Goal: Task Accomplishment & Management: Use online tool/utility

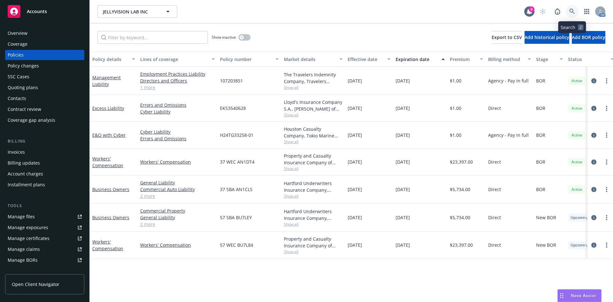
click at [570, 10] on icon at bounding box center [571, 11] width 5 height 5
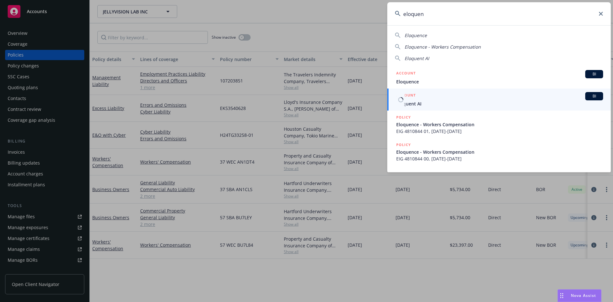
type input "eloquen"
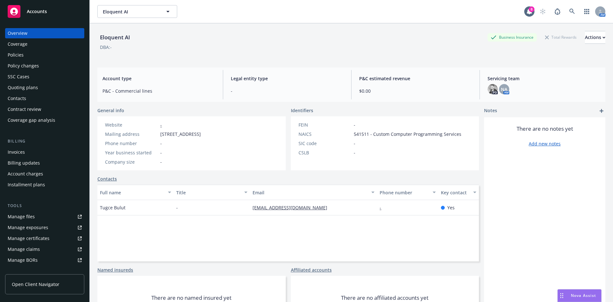
click at [53, 83] on div "Quoting plans" at bounding box center [45, 87] width 74 height 10
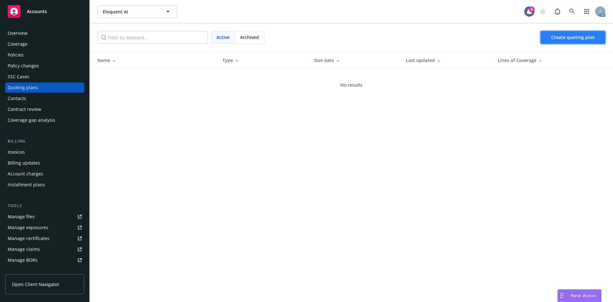
click at [574, 40] on span "Create quoting plan" at bounding box center [573, 37] width 44 height 6
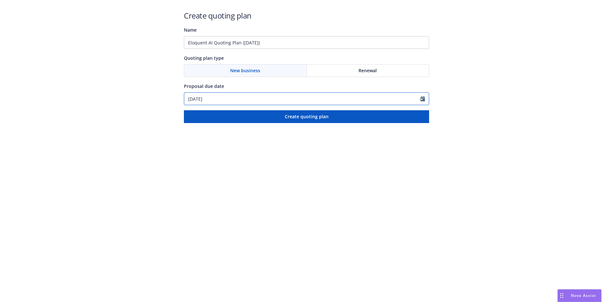
drag, startPoint x: 424, startPoint y: 100, endPoint x: 420, endPoint y: 100, distance: 4.2
click at [424, 99] on icon "Calendar" at bounding box center [422, 98] width 4 height 5
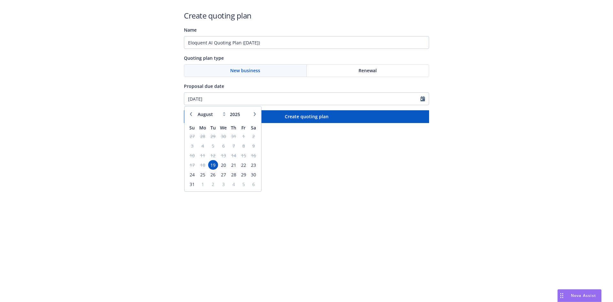
click at [254, 117] on button "button" at bounding box center [255, 114] width 8 height 8
select select "9"
click at [245, 147] on span "12" at bounding box center [243, 146] width 9 height 8
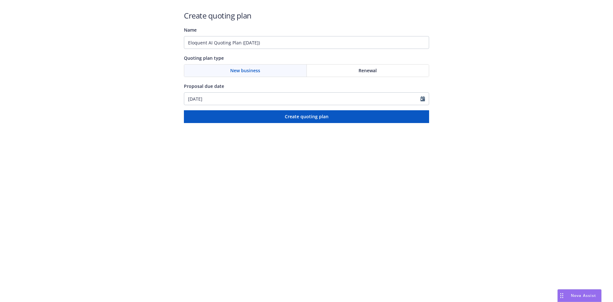
type input "09/12/2025"
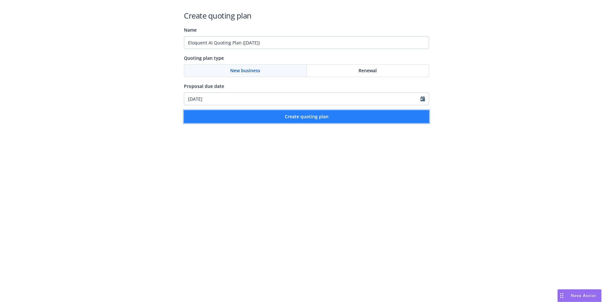
click at [266, 118] on button "Create quoting plan" at bounding box center [306, 116] width 245 height 13
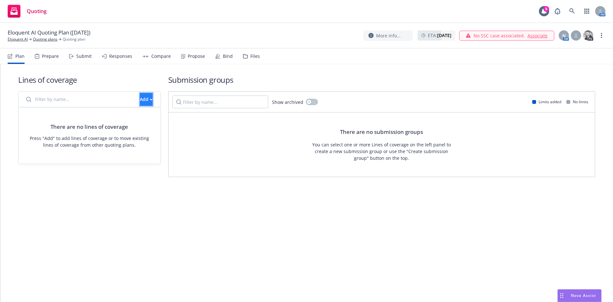
click at [145, 101] on button "Add" at bounding box center [146, 99] width 13 height 13
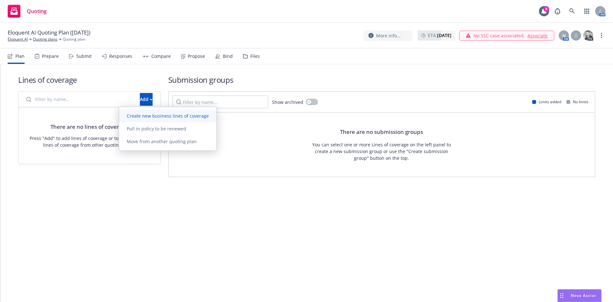
click at [140, 116] on span "Create new business lines of coverage" at bounding box center [167, 116] width 97 height 6
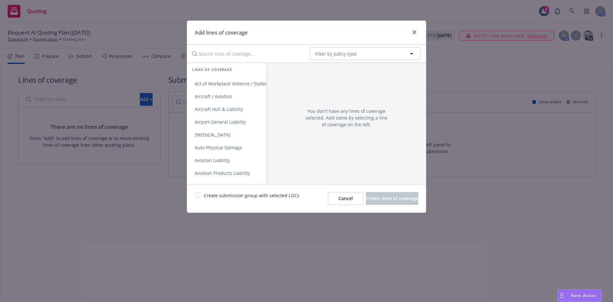
click at [234, 56] on input "Search lines of coverage..." at bounding box center [246, 53] width 116 height 13
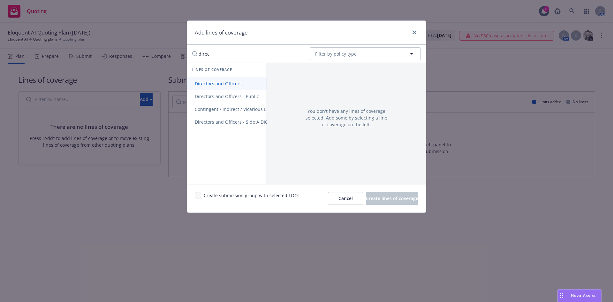
click at [216, 80] on span "Directors and Officers" at bounding box center [218, 83] width 62 height 6
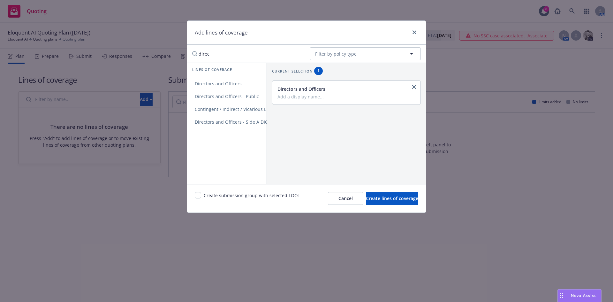
drag, startPoint x: 250, startPoint y: 56, endPoint x: 171, endPoint y: 55, distance: 79.5
click at [171, 55] on div "Add lines of coverage direc No readable name Filter by policy type Lines of cov…" at bounding box center [306, 151] width 613 height 302
click at [207, 104] on link "Employment Practices Liability" at bounding box center [227, 109] width 80 height 13
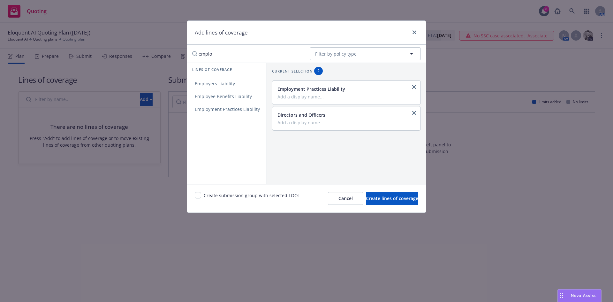
drag, startPoint x: 234, startPoint y: 57, endPoint x: 158, endPoint y: 56, distance: 76.0
click at [158, 56] on div "Add lines of coverage emplo No readable name Filter by policy type Lines of cov…" at bounding box center [306, 151] width 613 height 302
type input "e"
click at [204, 88] on link "Workers' Compensation" at bounding box center [240, 83] width 107 height 13
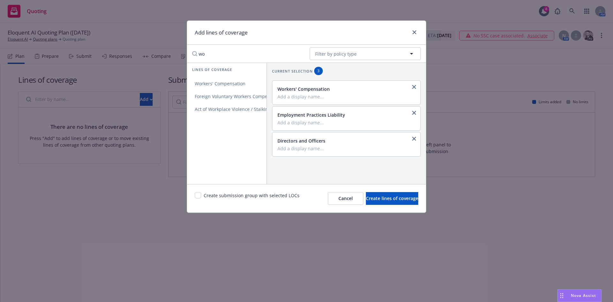
drag, startPoint x: 226, startPoint y: 54, endPoint x: 186, endPoint y: 52, distance: 39.6
click at [186, 52] on div "Add lines of coverage wo No readable name Filter by policy type Lines of covera…" at bounding box center [306, 151] width 613 height 302
click at [229, 84] on span "General Liability" at bounding box center [212, 83] width 50 height 6
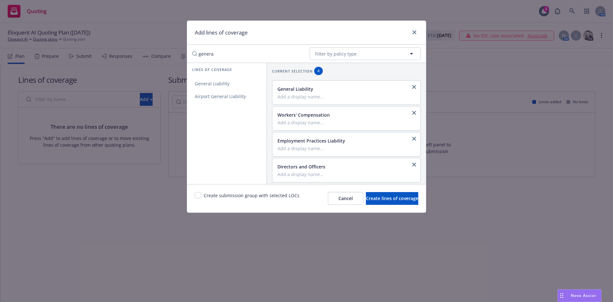
drag, startPoint x: 224, startPoint y: 54, endPoint x: 172, endPoint y: 57, distance: 51.8
click at [197, 54] on input "genera" at bounding box center [246, 53] width 116 height 13
click at [199, 84] on span "Commercial Property" at bounding box center [217, 83] width 60 height 6
drag, startPoint x: 221, startPoint y: 54, endPoint x: 183, endPoint y: 52, distance: 37.4
click at [183, 52] on div "Add lines of coverage proper No readable name Filter by policy type Lines of co…" at bounding box center [306, 151] width 613 height 302
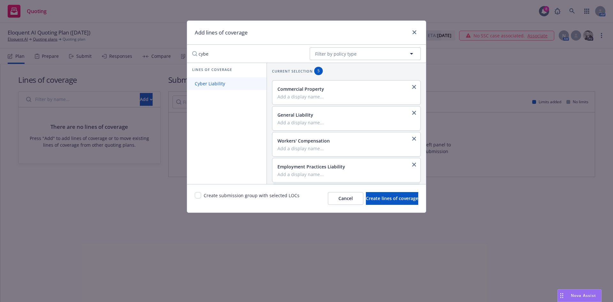
type input "cybe"
click at [203, 83] on span "Cyber Liability" at bounding box center [210, 83] width 46 height 6
click at [372, 200] on span "Create lines of coverage" at bounding box center [392, 198] width 52 height 6
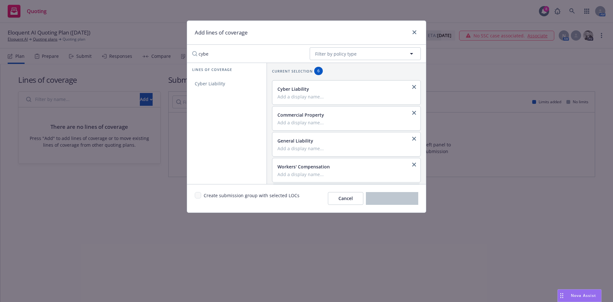
click at [420, 254] on div "Add lines of coverage cybe No readable name Filter by policy type Lines of cove…" at bounding box center [306, 151] width 613 height 302
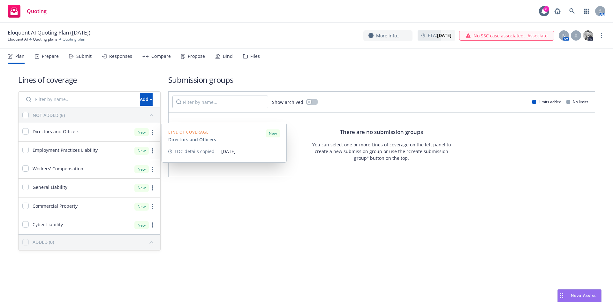
click at [20, 131] on div "Directors and Officers" at bounding box center [49, 132] width 61 height 18
checkbox input "true"
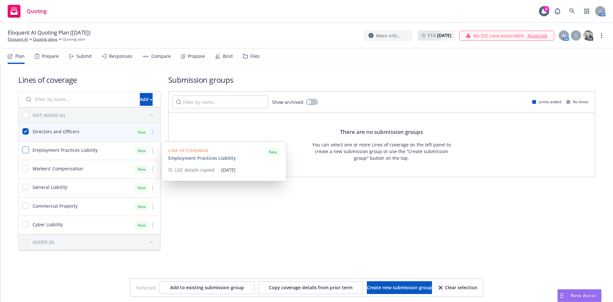
click at [25, 152] on input "checkbox" at bounding box center [25, 150] width 6 height 6
checkbox input "true"
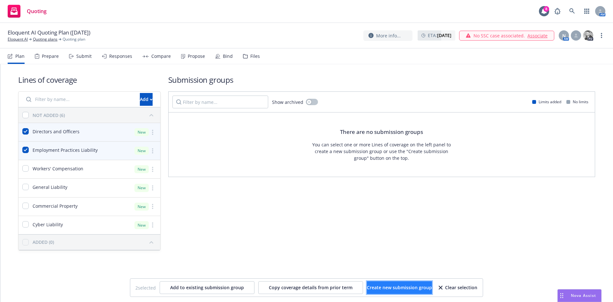
click at [398, 284] on span "Create new submission group" at bounding box center [399, 287] width 65 height 6
checkbox input "false"
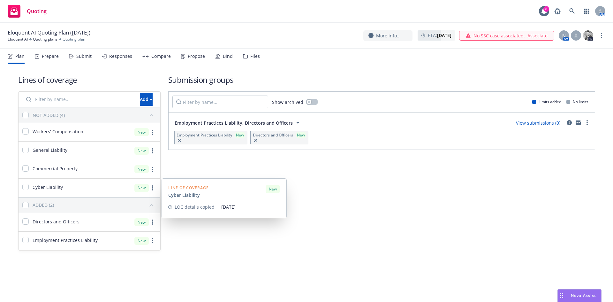
click at [27, 190] on div at bounding box center [25, 188] width 6 height 8
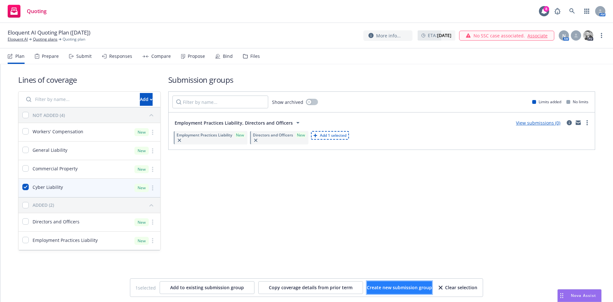
click at [400, 287] on span "Create new submission group" at bounding box center [399, 287] width 65 height 6
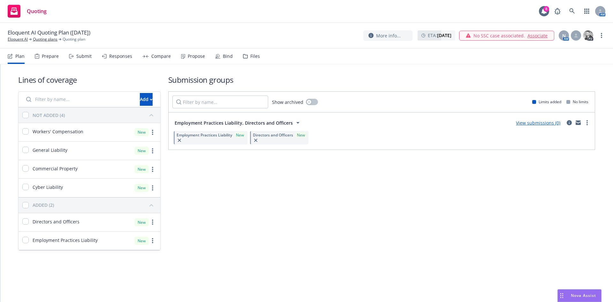
checkbox input "false"
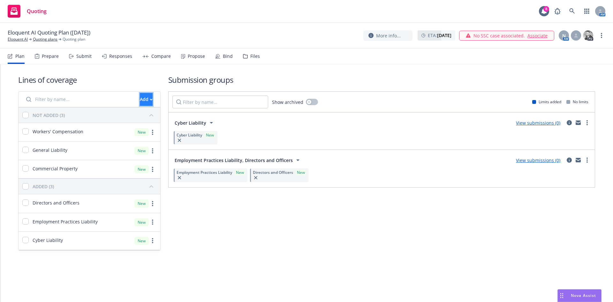
click at [150, 99] on icon "button" at bounding box center [151, 99] width 3 height 2
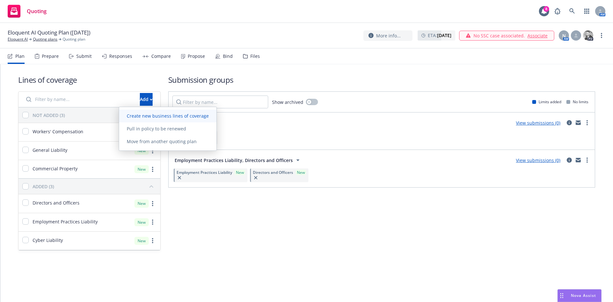
click at [140, 111] on link "Create new business lines of coverage" at bounding box center [167, 115] width 97 height 13
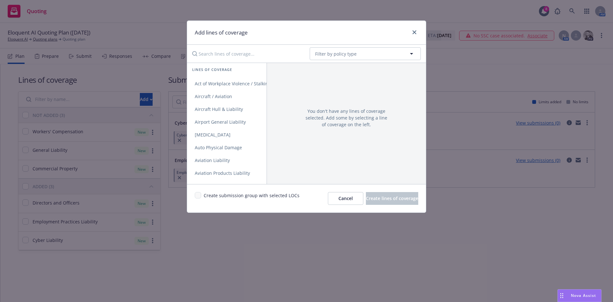
click at [262, 53] on input "Search lines of coverage..." at bounding box center [246, 53] width 116 height 13
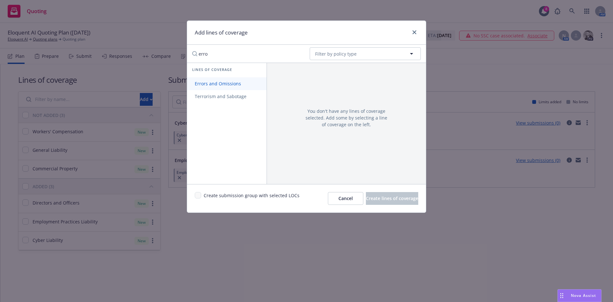
type input "erro"
click at [227, 81] on span "Errors and Omissions" at bounding box center [218, 83] width 62 height 6
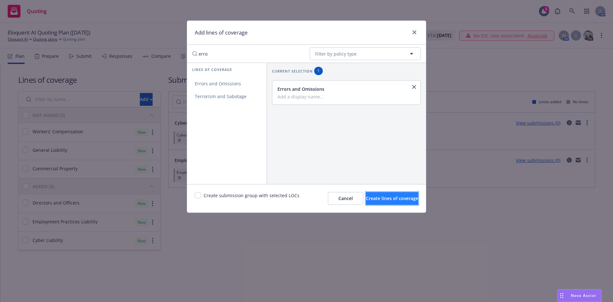
click at [366, 198] on span "Create lines of coverage" at bounding box center [392, 198] width 52 height 6
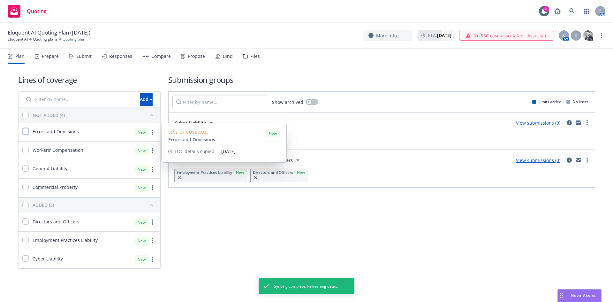
click at [28, 131] on input "checkbox" at bounding box center [25, 131] width 6 height 6
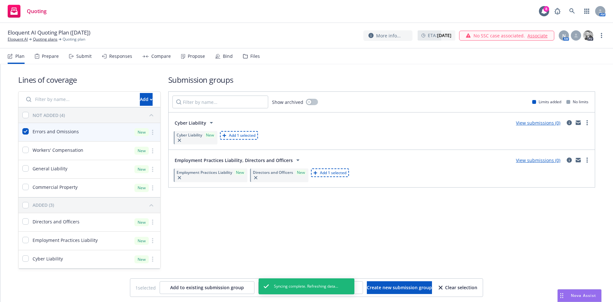
click at [234, 132] on div "Add 1 selected" at bounding box center [239, 135] width 38 height 9
click at [237, 137] on span "Add 1 selected" at bounding box center [242, 134] width 26 height 5
checkbox input "false"
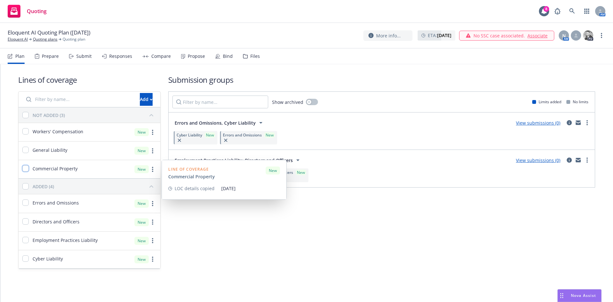
click at [24, 169] on input "checkbox" at bounding box center [25, 168] width 6 height 6
checkbox input "true"
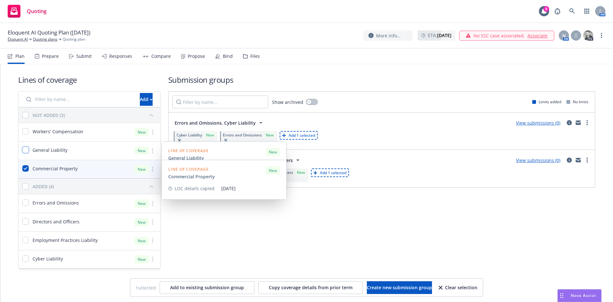
click at [26, 151] on input "checkbox" at bounding box center [25, 150] width 6 height 6
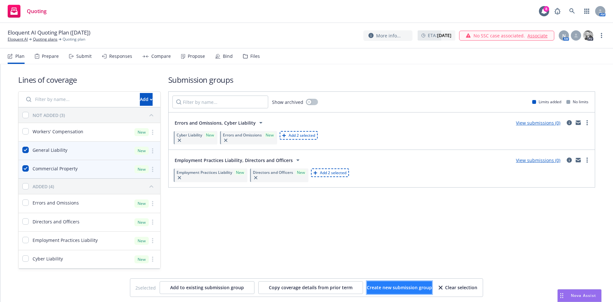
click at [373, 290] on span "Create new submission group" at bounding box center [399, 287] width 65 height 6
checkbox input "false"
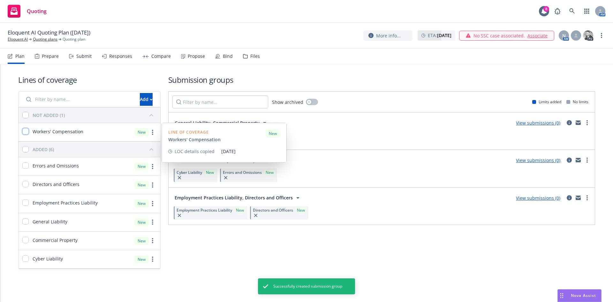
click at [26, 133] on input "checkbox" at bounding box center [25, 131] width 6 height 6
checkbox input "true"
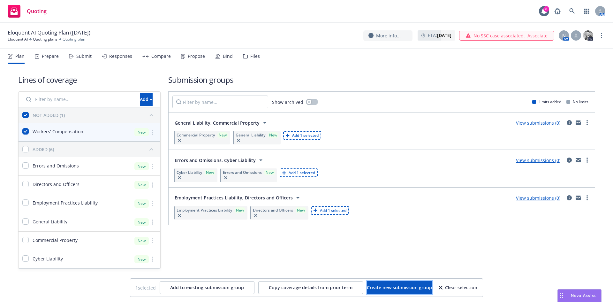
click at [395, 284] on span "Create new submission group" at bounding box center [399, 287] width 65 height 6
checkbox input "false"
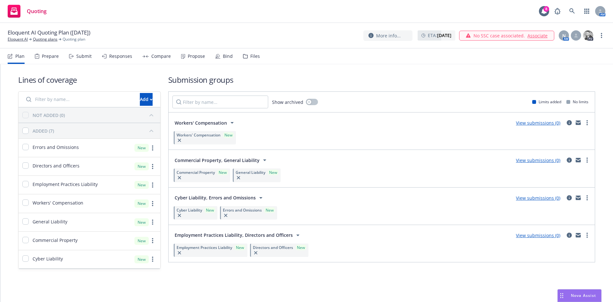
click at [80, 58] on div "Submit" at bounding box center [83, 56] width 15 height 5
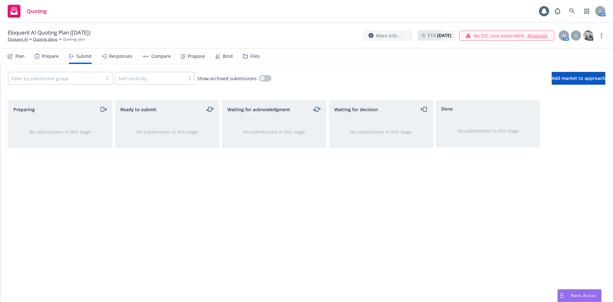
click at [86, 79] on div at bounding box center [55, 78] width 88 height 8
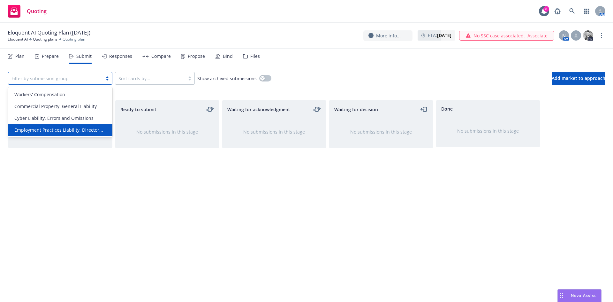
click at [77, 129] on span "Employment Practices Liability, Director..." at bounding box center [58, 129] width 89 height 7
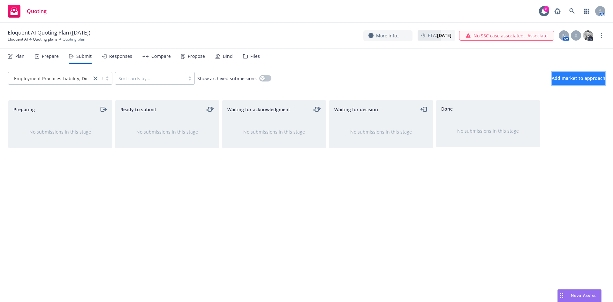
click at [573, 76] on span "Add market to approach" at bounding box center [579, 78] width 54 height 6
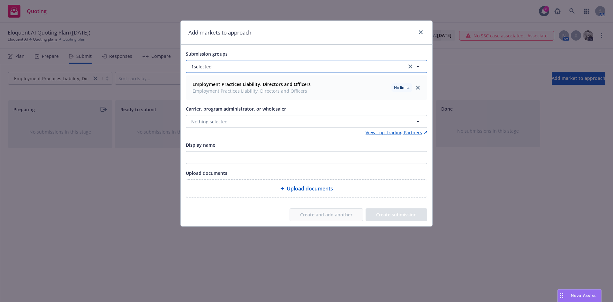
click at [363, 64] on button "1 selected" at bounding box center [306, 66] width 241 height 13
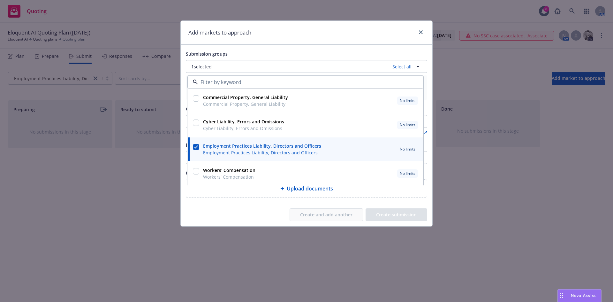
click at [231, 207] on div "Create and add another Create submission" at bounding box center [307, 214] width 252 height 23
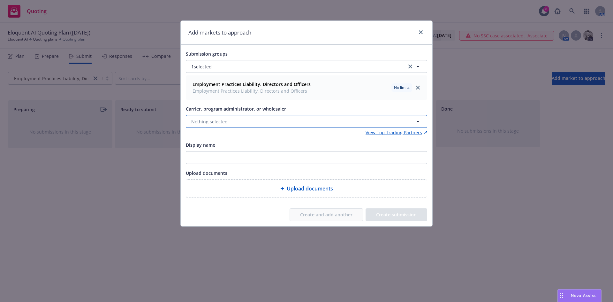
click at [226, 119] on button "Nothing selected" at bounding box center [306, 121] width 241 height 13
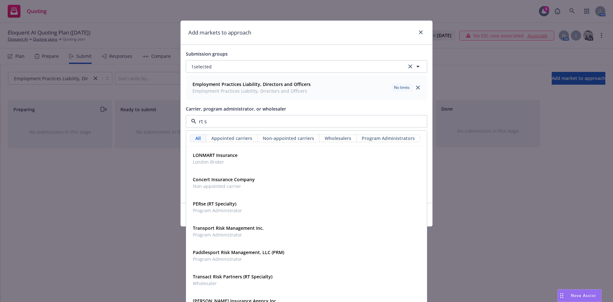
type input "rt sp"
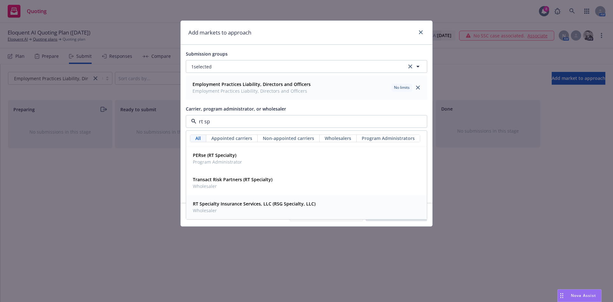
click at [256, 203] on strong "RT Specialty Insurance Services, LLC (RSG Specialty, LLC)" at bounding box center [254, 203] width 123 height 6
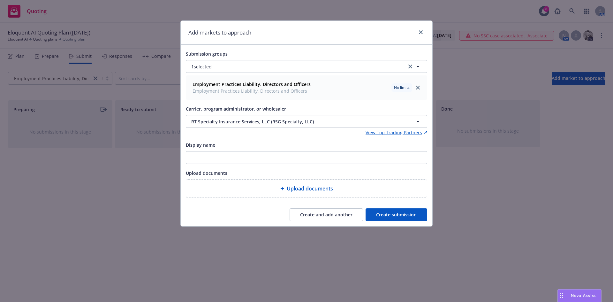
click at [380, 217] on button "Create submission" at bounding box center [396, 214] width 62 height 13
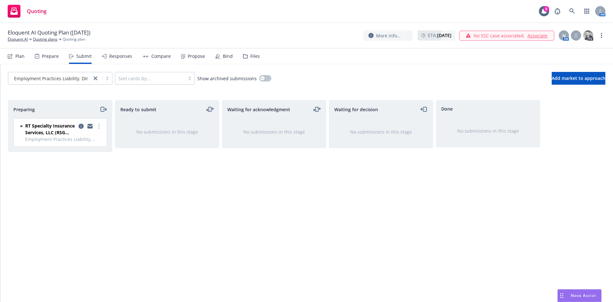
click at [91, 128] on icon "copy logging email" at bounding box center [89, 126] width 5 height 3
click at [77, 78] on span "Employment Practices Liability, Director..." at bounding box center [58, 78] width 89 height 7
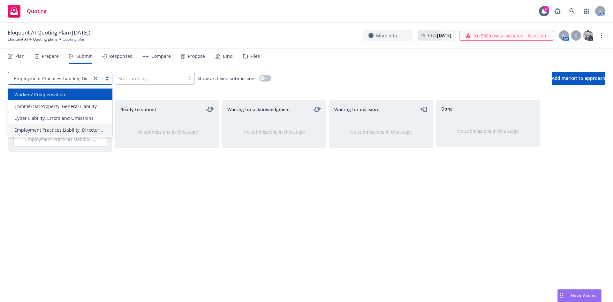
click at [321, 61] on nav "Plan Prepare Submit Responses Compare Propose Bind Files" at bounding box center [307, 56] width 598 height 15
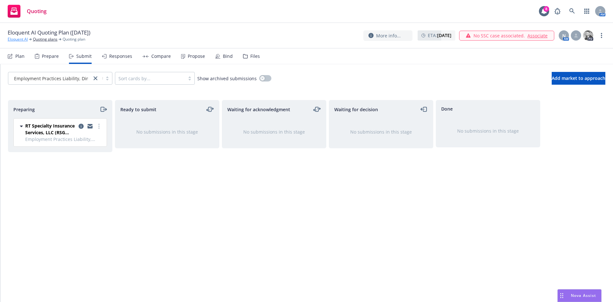
click at [13, 39] on link "Eloquent AI" at bounding box center [18, 39] width 20 height 6
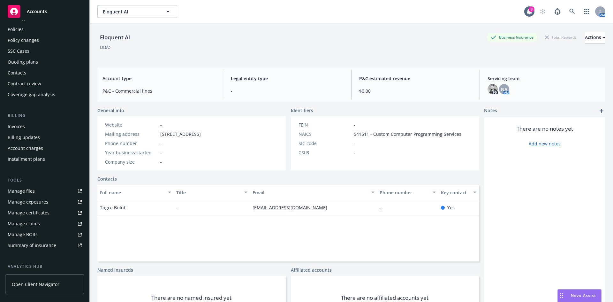
scroll to position [64, 0]
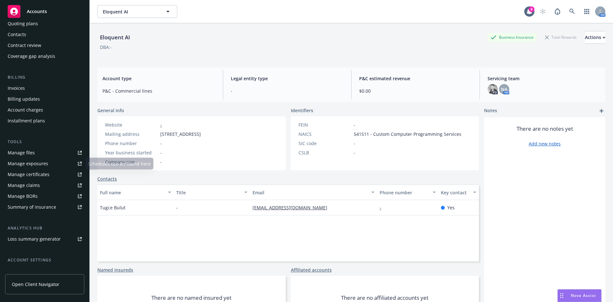
click at [39, 154] on link "Manage files" at bounding box center [44, 152] width 79 height 10
click at [58, 18] on div "Accounts" at bounding box center [45, 11] width 74 height 13
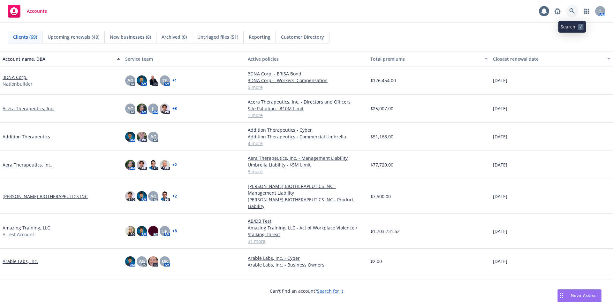
click at [572, 12] on icon at bounding box center [571, 10] width 5 height 5
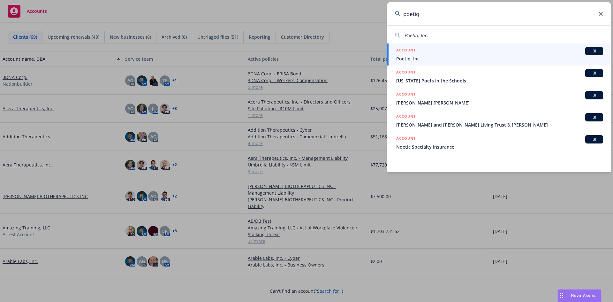
type input "poetiq"
click at [471, 59] on span "Poetiq, Inc." at bounding box center [499, 58] width 207 height 7
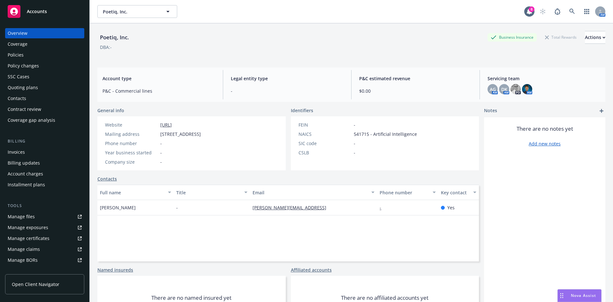
click at [50, 85] on div "Quoting plans" at bounding box center [45, 87] width 74 height 10
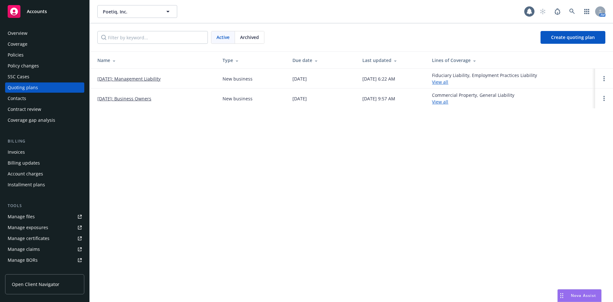
click at [116, 98] on link "09/01/2025: Business Owners" at bounding box center [124, 98] width 54 height 7
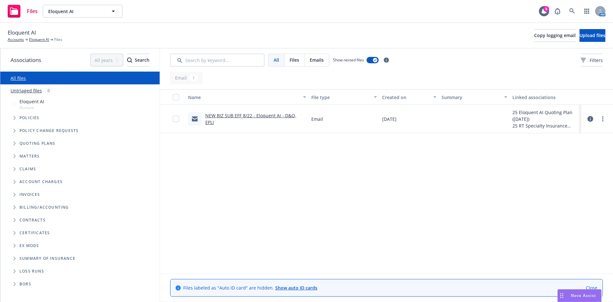
click at [62, 101] on div "Eloquent AI Account" at bounding box center [83, 104] width 153 height 15
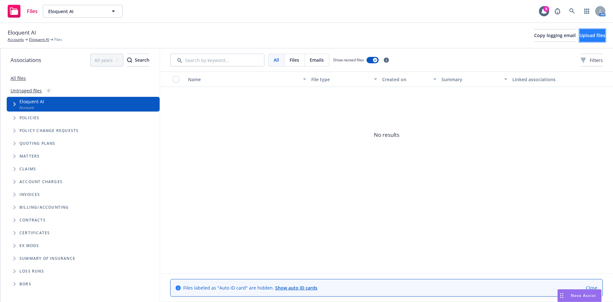
click at [579, 37] on button "Upload files" at bounding box center [592, 35] width 26 height 13
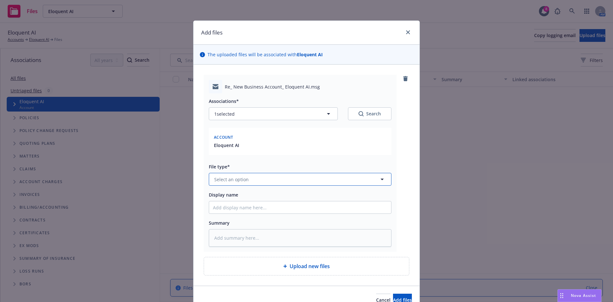
click at [325, 183] on button "Select an option" at bounding box center [300, 179] width 183 height 13
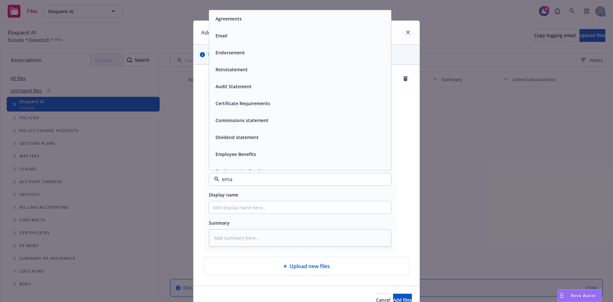
type input "emai"
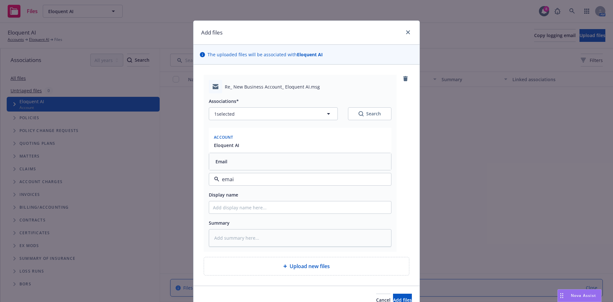
click at [336, 164] on div "Email" at bounding box center [300, 161] width 174 height 9
type textarea "x"
click at [324, 208] on input "Display name" at bounding box center [300, 207] width 182 height 12
type input "New Business Assignment"
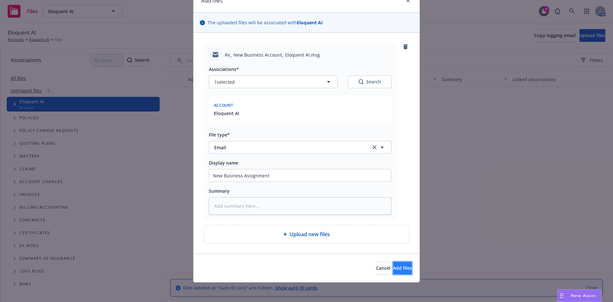
click at [393, 269] on span "Add files" at bounding box center [402, 268] width 19 height 6
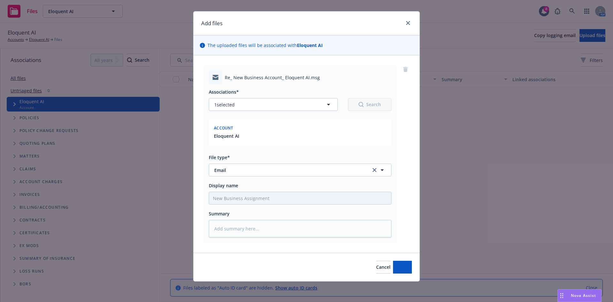
scroll to position [9, 0]
type textarea "x"
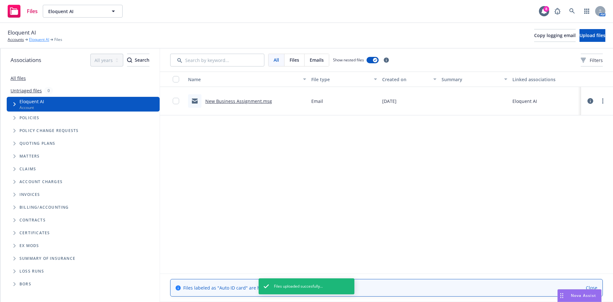
click at [33, 41] on link "Eloquent AI" at bounding box center [39, 40] width 20 height 6
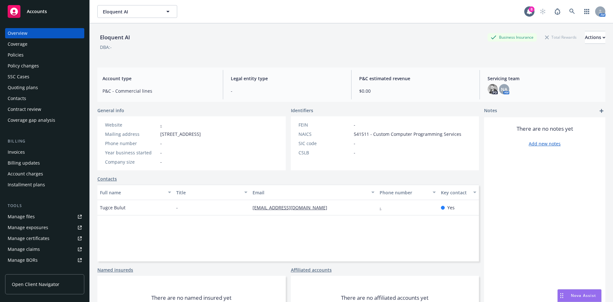
click at [48, 88] on div "Quoting plans" at bounding box center [45, 87] width 74 height 10
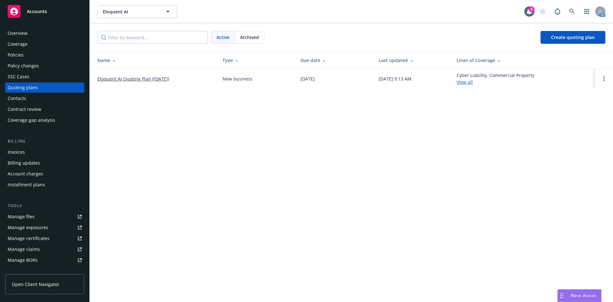
click at [169, 78] on link "Eloquent AI Quoting Plan ([DATE])" at bounding box center [133, 78] width 72 height 7
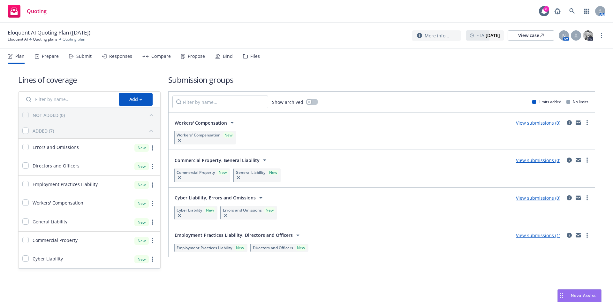
click at [72, 58] on icon at bounding box center [71, 56] width 5 height 4
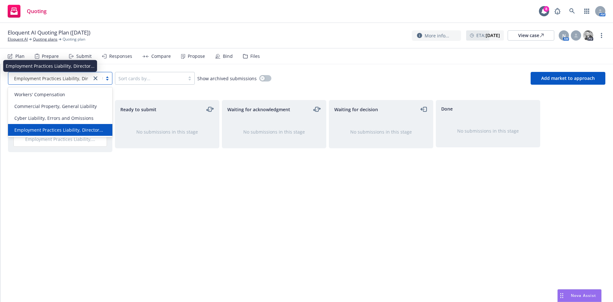
drag, startPoint x: 70, startPoint y: 77, endPoint x: 67, endPoint y: 81, distance: 5.0
click at [70, 77] on span "Employment Practices Liability, Director..." at bounding box center [58, 78] width 89 height 7
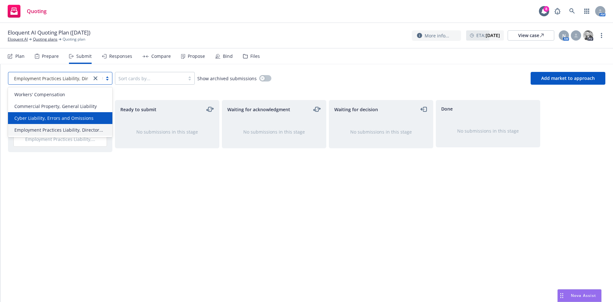
click at [67, 114] on div "Cyber Liability, Errors and Omissions" at bounding box center [60, 118] width 104 height 12
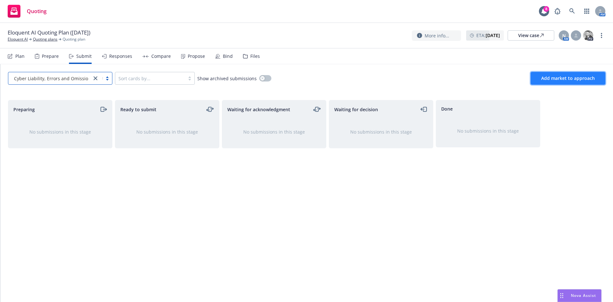
click at [550, 76] on span "Add market to approach" at bounding box center [568, 78] width 54 height 6
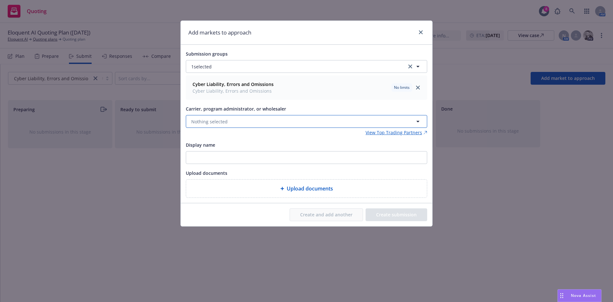
click at [326, 120] on button "Nothing selected" at bounding box center [306, 121] width 241 height 13
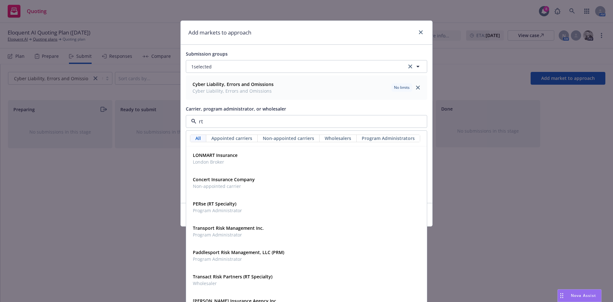
type input "rt s"
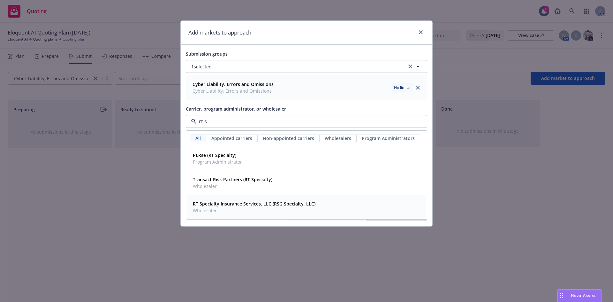
click at [274, 207] on span "Wholesaler" at bounding box center [254, 210] width 123 height 7
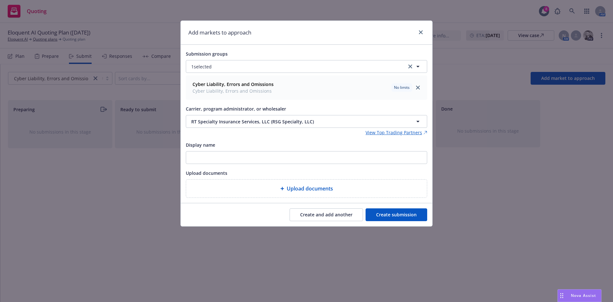
click at [393, 211] on button "Create submission" at bounding box center [396, 214] width 62 height 13
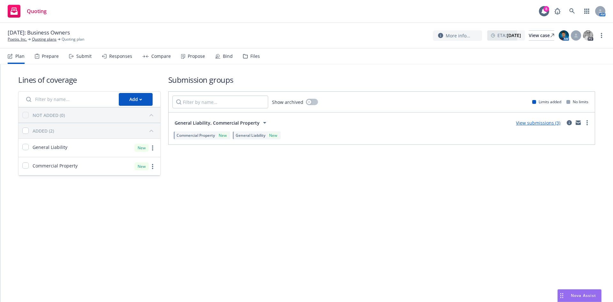
click at [247, 58] on div "Files" at bounding box center [251, 56] width 17 height 15
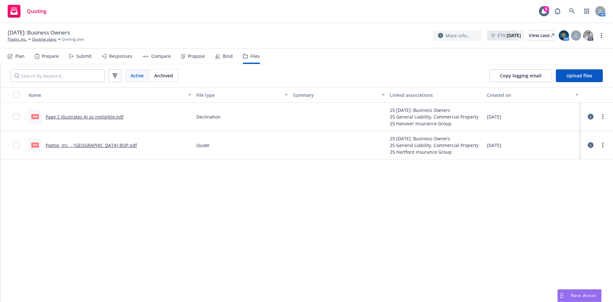
click at [91, 145] on link "Poetiq, Inc. - [GEOGRAPHIC_DATA] BOP.pdf" at bounding box center [91, 145] width 91 height 6
